Goal: Go to known website: Access a specific website the user already knows

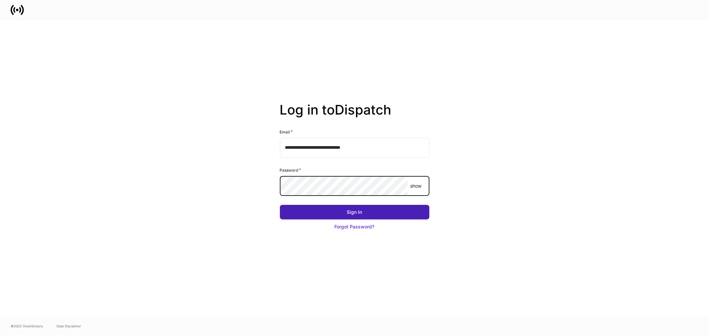
click at [351, 208] on button "Sign In" at bounding box center [355, 212] width 150 height 15
